Goal: Task Accomplishment & Management: Use online tool/utility

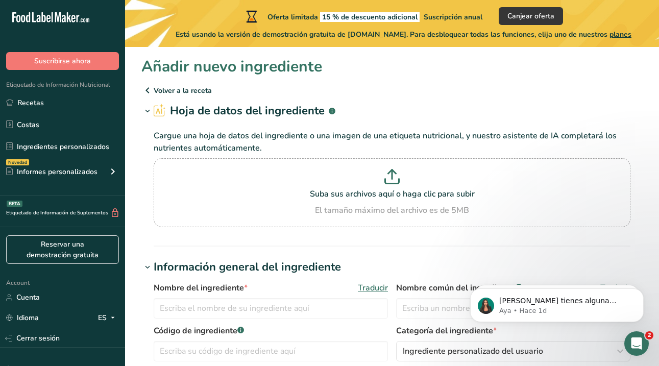
click at [38, 20] on icon ".a-20{fill:#fff;}" at bounding box center [62, 20] width 100 height 16
click at [25, 21] on icon ".a-20{fill:#fff;}" at bounding box center [62, 20] width 100 height 16
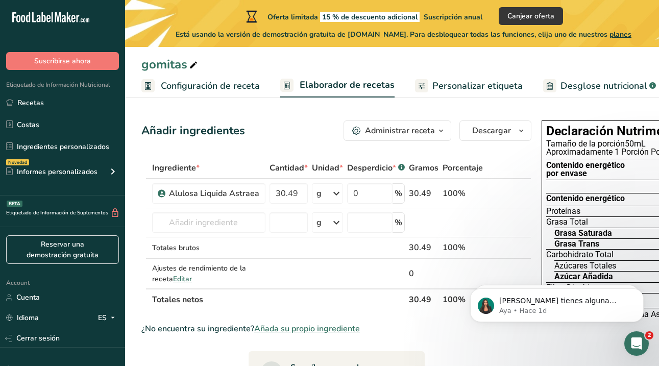
click at [203, 82] on span "Configuración de receta" at bounding box center [210, 86] width 99 height 14
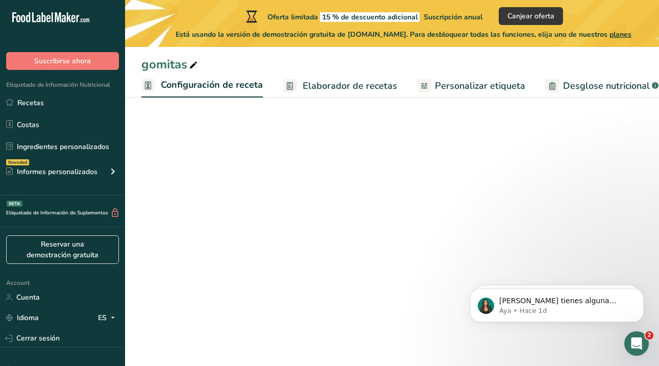
scroll to position [0, 4]
select select "22"
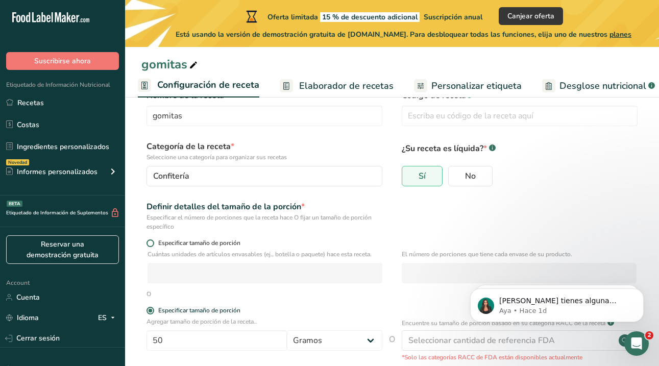
scroll to position [38, 0]
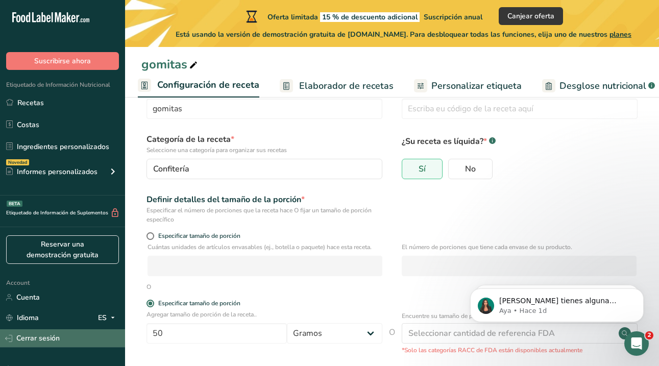
click at [42, 335] on link "Cerrar sesión" at bounding box center [62, 338] width 125 height 18
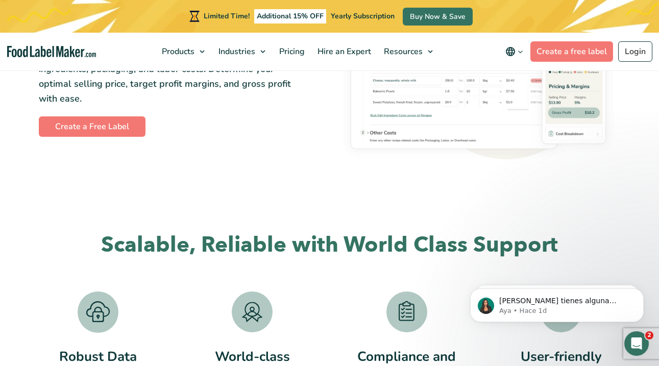
scroll to position [1646, 0]
